Goal: Task Accomplishment & Management: Manage account settings

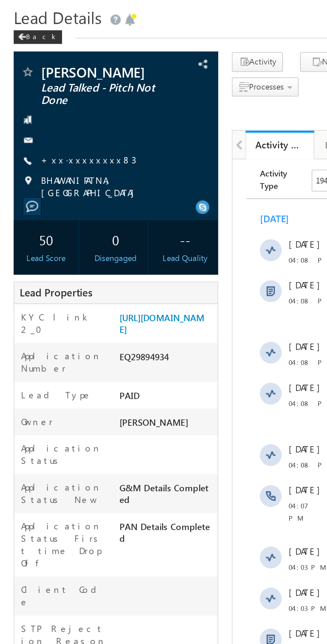
click at [39, 100] on link "+xx-xxxxxxxx83" at bounding box center [43, 99] width 47 height 6
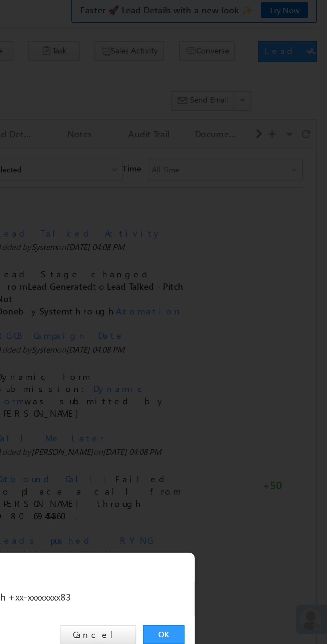
click at [242, 335] on link "OK" at bounding box center [246, 336] width 20 height 9
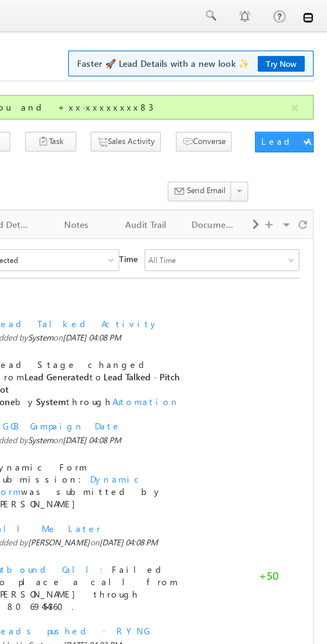
click at [319, 10] on link at bounding box center [317, 8] width 5 height 5
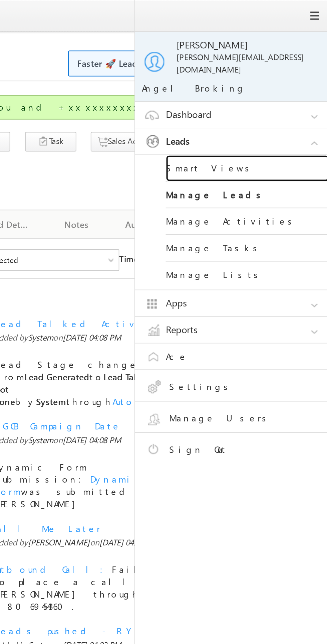
click at [269, 76] on link "Smart Views" at bounding box center [288, 82] width 80 height 13
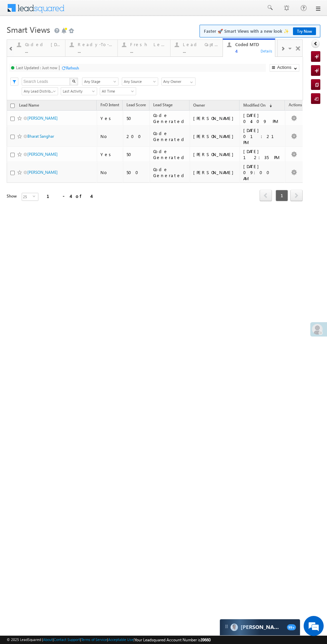
click at [147, 44] on div "Fresh Leads" at bounding box center [148, 44] width 36 height 5
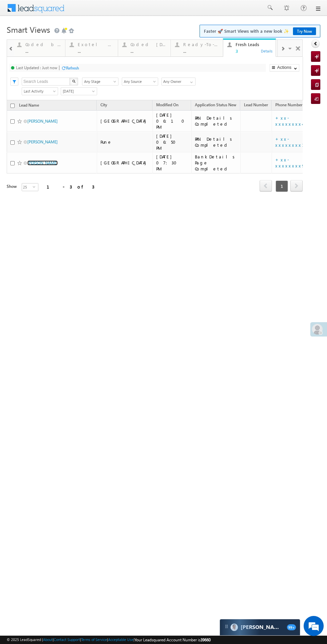
click at [37, 160] on link "Amit Mondal" at bounding box center [42, 162] width 30 height 5
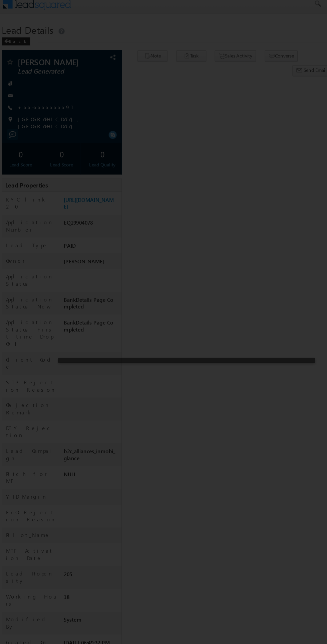
click at [206, 206] on div at bounding box center [163, 322] width 327 height 644
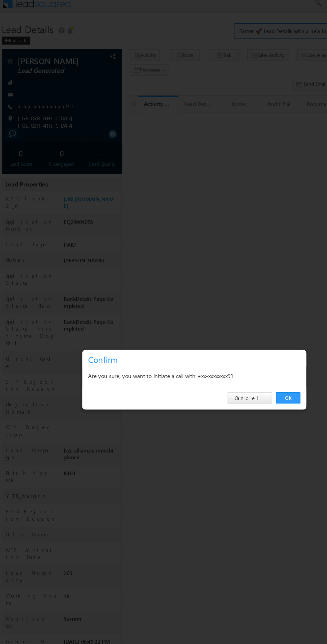
click at [243, 335] on link "OK" at bounding box center [246, 336] width 20 height 9
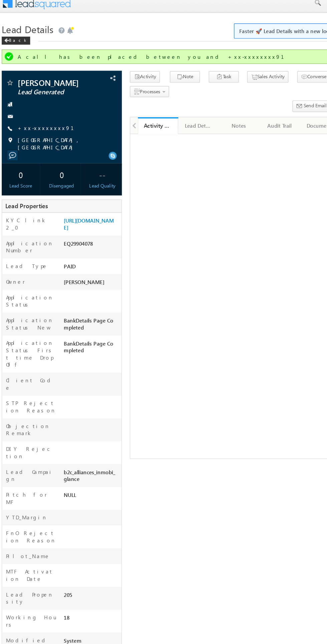
click at [43, 102] on div at bounding box center [57, 102] width 94 height 7
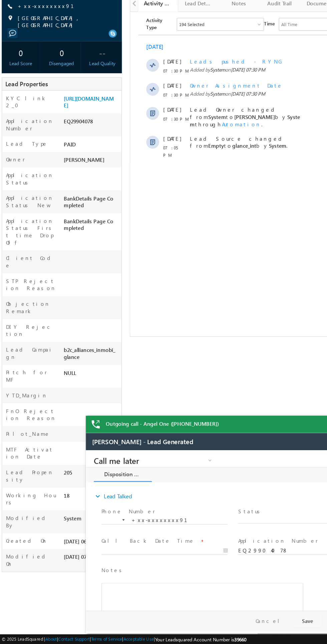
click at [246, 507] on span "X" at bounding box center [266, 508] width 106 height 7
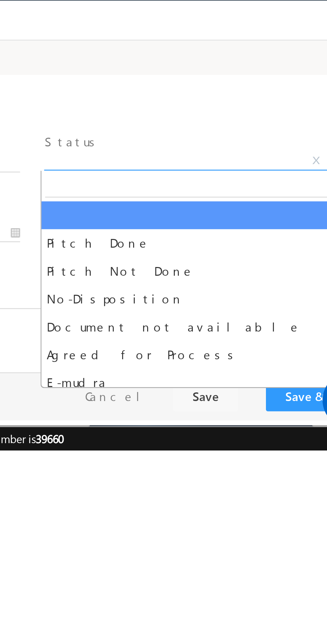
select select "Pitch Not Done"
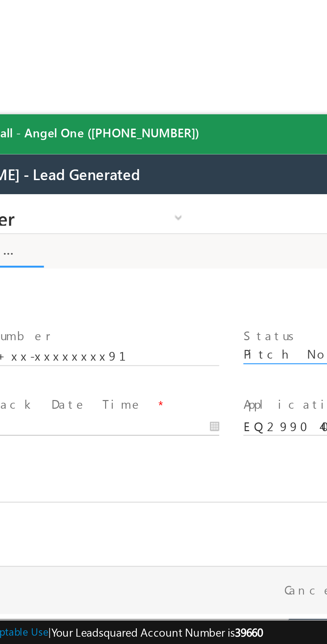
click at [0, 278] on body "Call me later Cross Sell Customer Drop-off reasons Language Barrier Not Interes…" at bounding box center [16, 261] width 251 height 134
type input "10/02/25 7:58 PM"
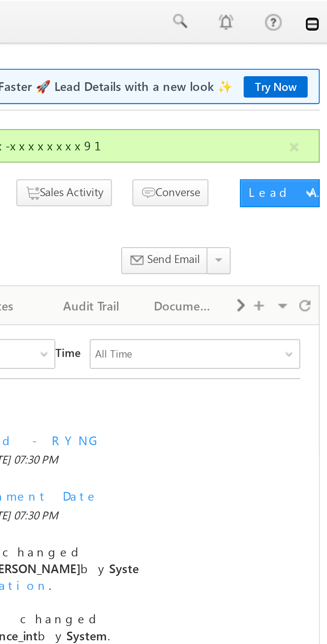
click at [318, 10] on link at bounding box center [317, 8] width 5 height 5
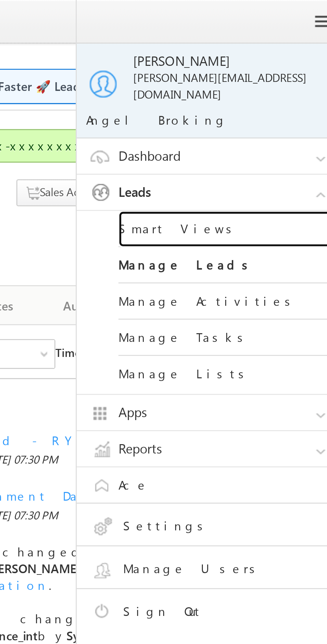
click at [270, 76] on link "Smart Views" at bounding box center [288, 82] width 80 height 13
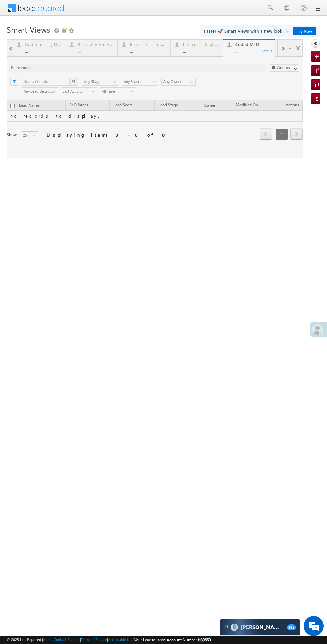
click at [147, 48] on div at bounding box center [155, 98] width 296 height 119
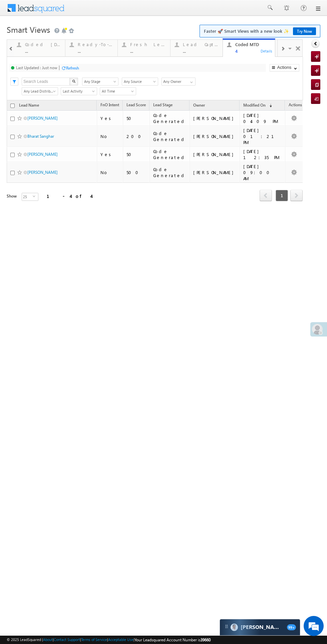
click at [146, 48] on div "Fresh Leads ..." at bounding box center [148, 46] width 36 height 13
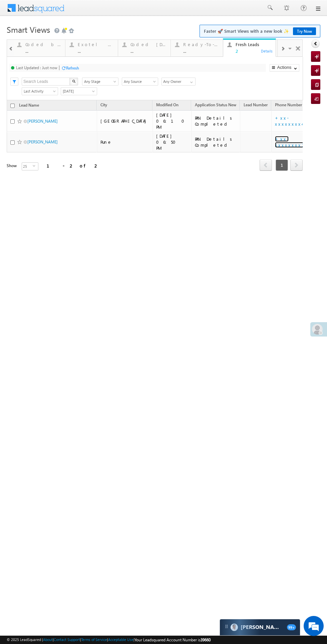
click at [275, 136] on link "+xx-xxxxxxxx19" at bounding box center [295, 142] width 41 height 12
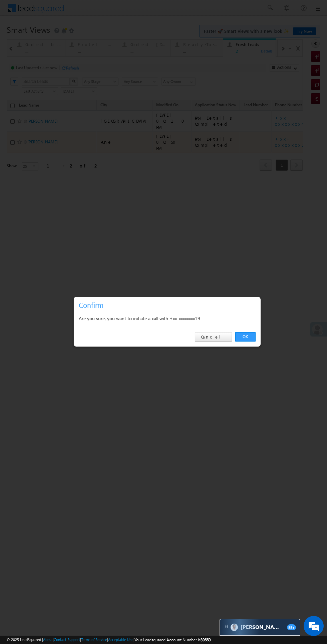
click at [246, 337] on link "OK" at bounding box center [246, 336] width 20 height 9
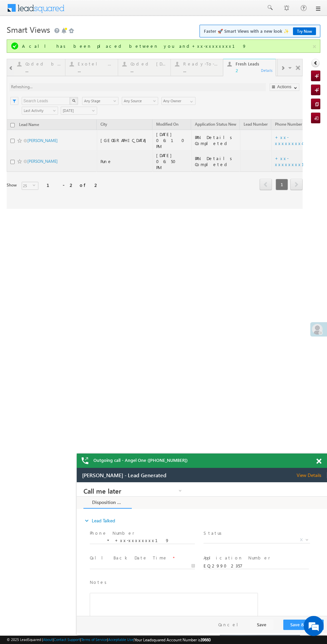
click at [269, 539] on span "X" at bounding box center [257, 540] width 106 height 7
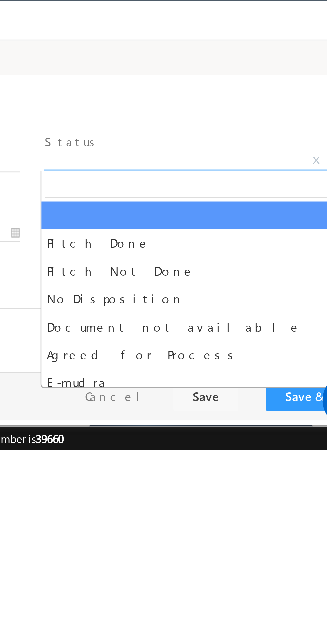
select select "Pitch Not Done"
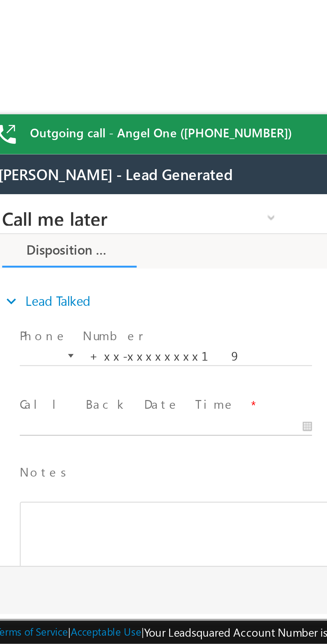
click at [45, 278] on body "Call me later Cross Sell Customer Drop-off reasons Language Barrier Not Interes…" at bounding box center [109, 261] width 251 height 134
type input "10/02/25 8:08 PM"
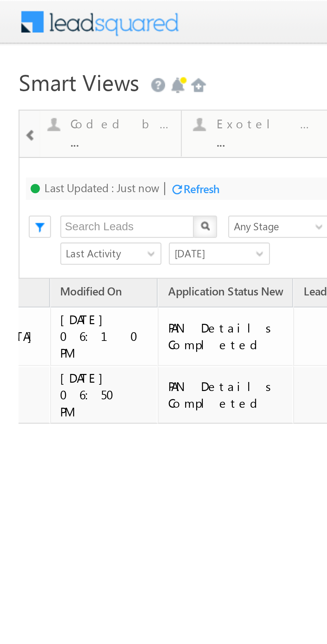
scroll to position [0, 135]
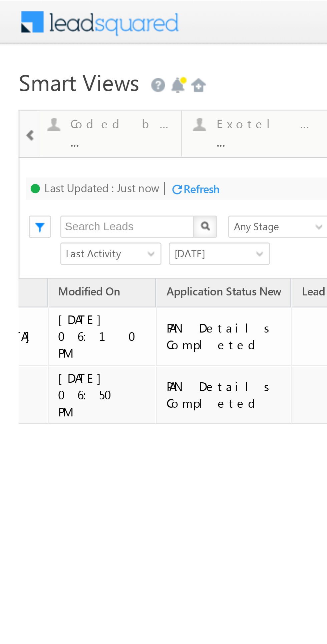
click at [140, 118] on link "+xx-xxxxxxxx41" at bounding box center [159, 121] width 38 height 12
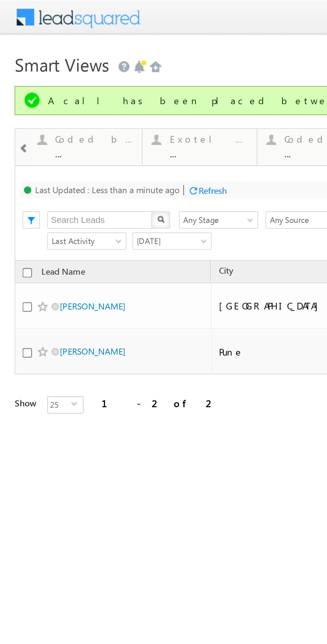
scroll to position [0, 0]
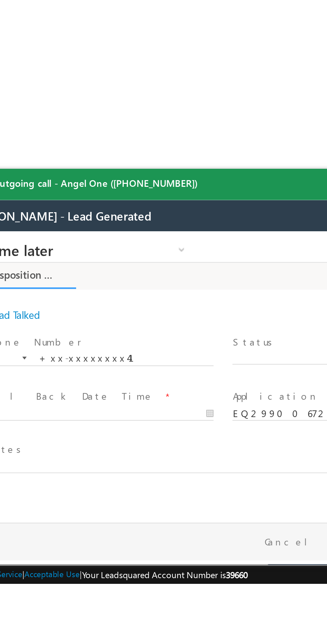
click at [108, 289] on span "X" at bounding box center [136, 289] width 106 height 7
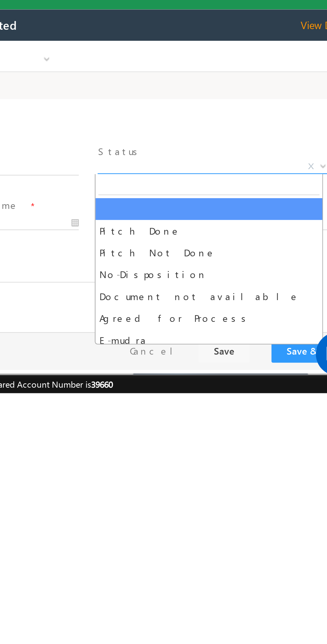
select select "Pitch Not Done"
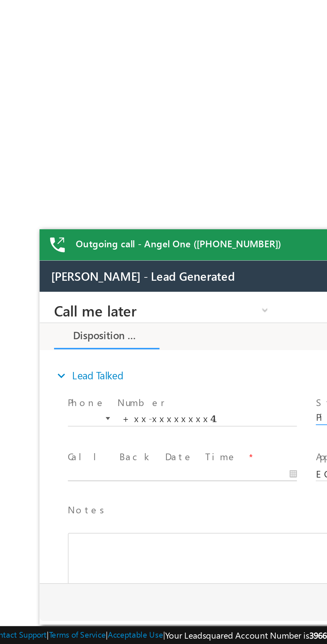
click at [98, 375] on body "Call me later Cross Sell Customer Drop-off reasons Language Barrier Not Interes…" at bounding box center [164, 359] width 251 height 134
type input "10/02/25 8:09 PM"
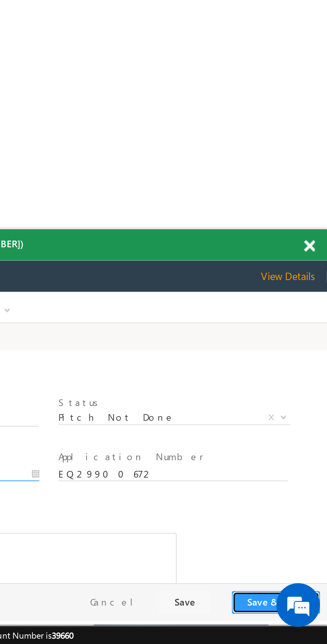
click at [3, 436] on button "Save & Close" at bounding box center [9, 434] width 40 height 10
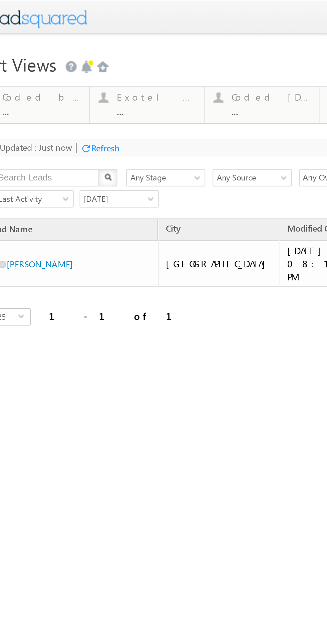
click at [92, 44] on div "Coded Today" at bounding box center [96, 44] width 36 height 5
